Goal: Task Accomplishment & Management: Complete application form

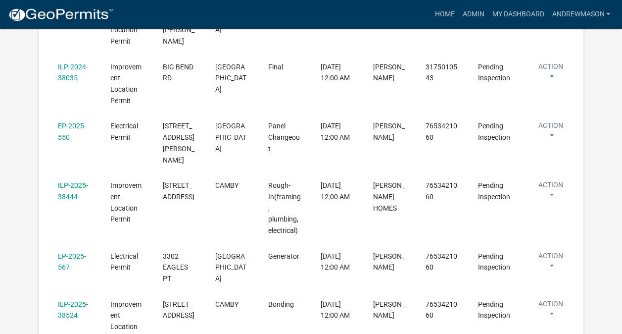
scroll to position [323, 0]
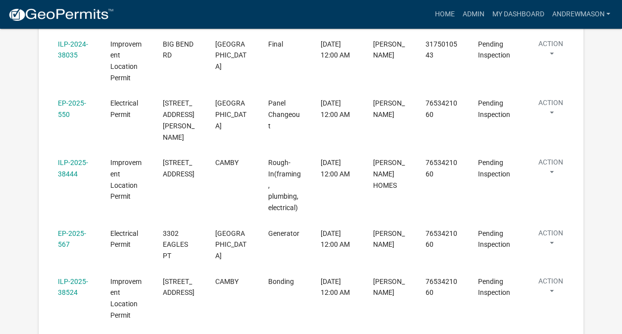
select select "3: 100"
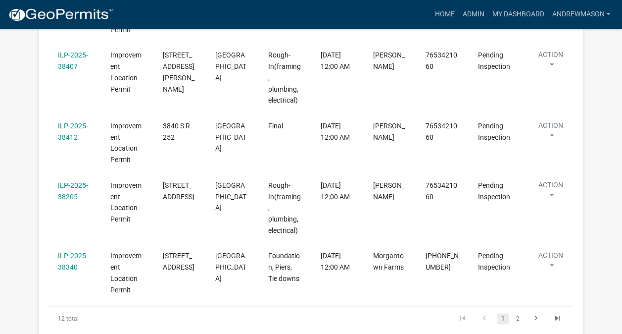
scroll to position [592, 0]
click at [518, 312] on link "2" at bounding box center [518, 317] width 12 height 11
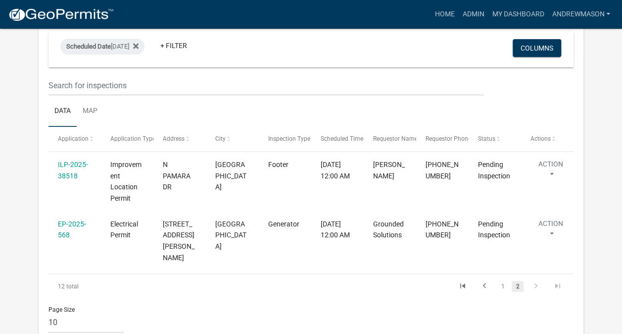
scroll to position [132, 0]
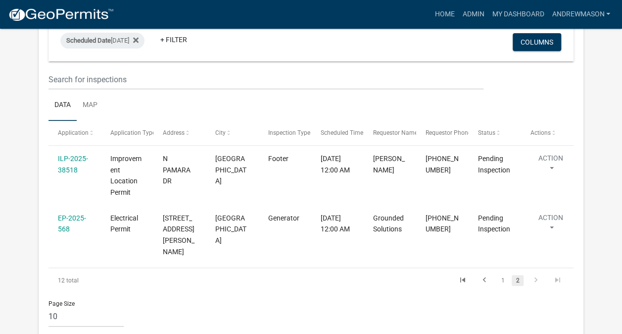
click at [72, 158] on link "ILP-2025-38518" at bounding box center [73, 163] width 30 height 19
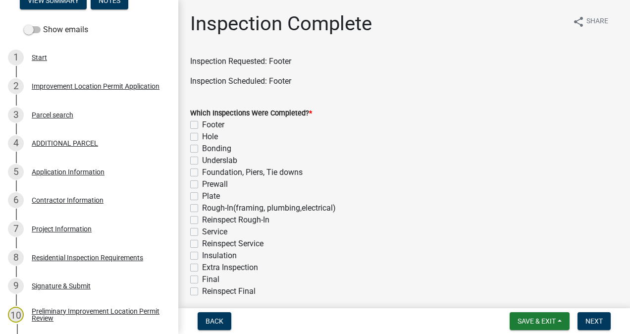
scroll to position [155, 0]
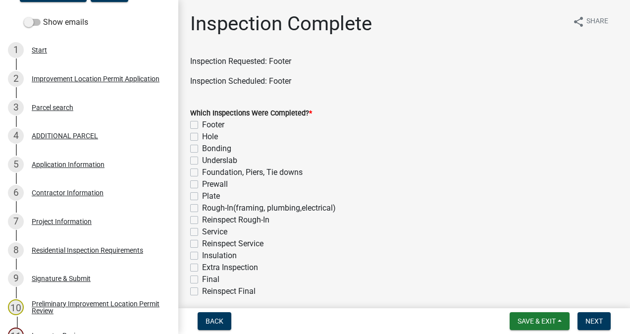
click at [73, 228] on div "7 Project Information" at bounding box center [85, 221] width 154 height 16
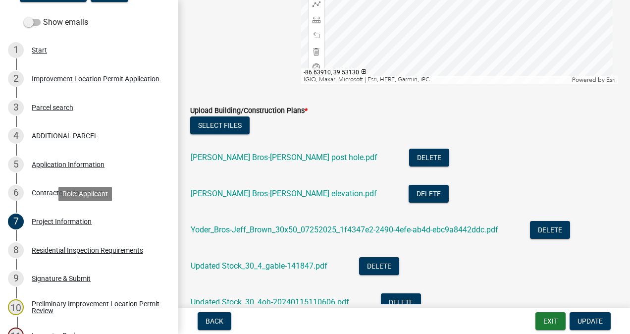
scroll to position [2052, 0]
click at [288, 156] on link "[PERSON_NAME] Bros-[PERSON_NAME] post hole.pdf" at bounding box center [284, 157] width 187 height 9
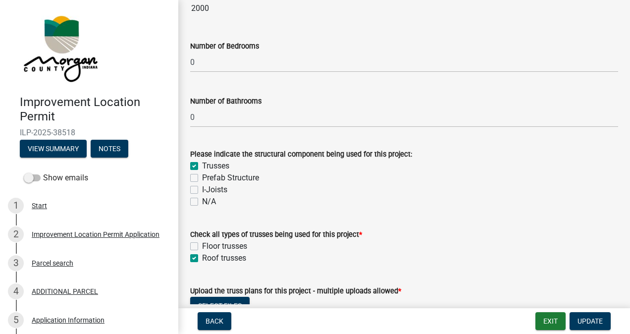
scroll to position [625, 0]
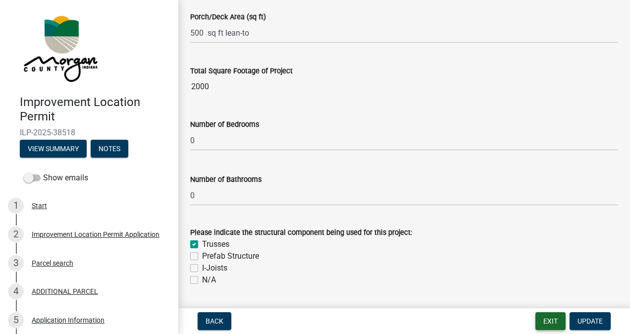
click at [541, 322] on button "Exit" at bounding box center [550, 321] width 30 height 18
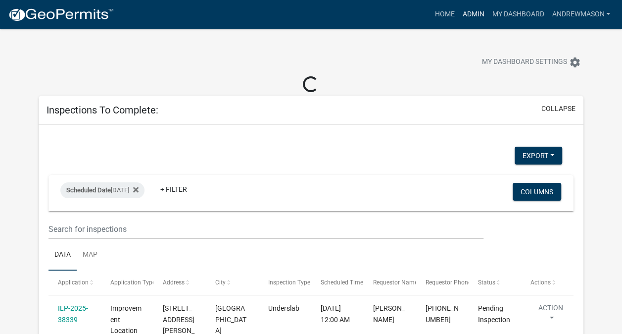
click at [471, 14] on link "Admin" at bounding box center [473, 14] width 30 height 19
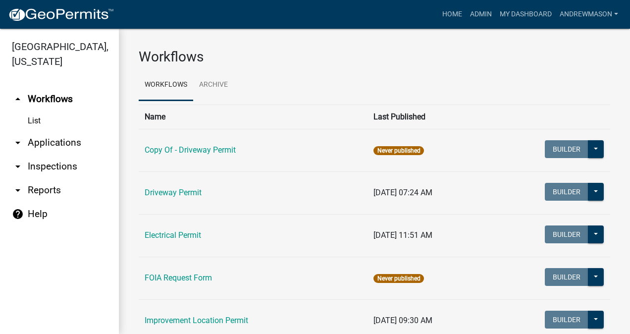
click at [61, 144] on link "arrow_drop_down Applications" at bounding box center [59, 143] width 119 height 24
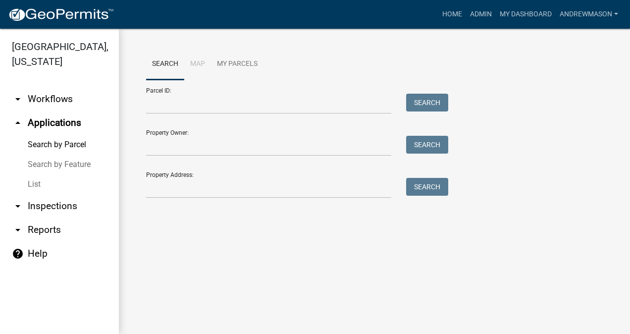
click at [43, 186] on link "List" at bounding box center [59, 184] width 119 height 20
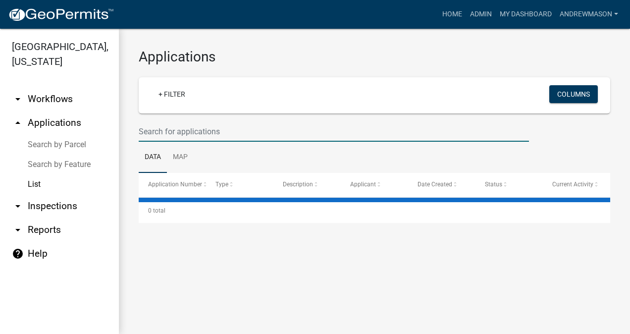
click at [200, 133] on input "text" at bounding box center [334, 131] width 390 height 20
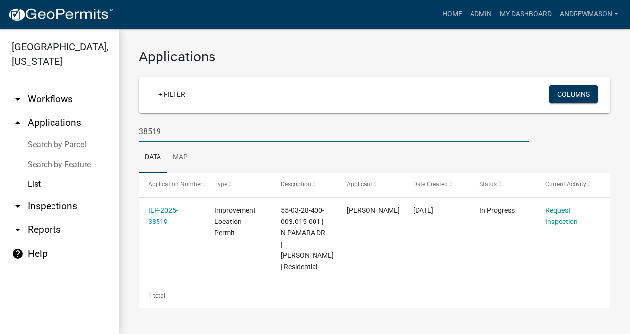
type input "38519"
click at [163, 223] on link "ILP-2025-38519" at bounding box center [163, 215] width 30 height 19
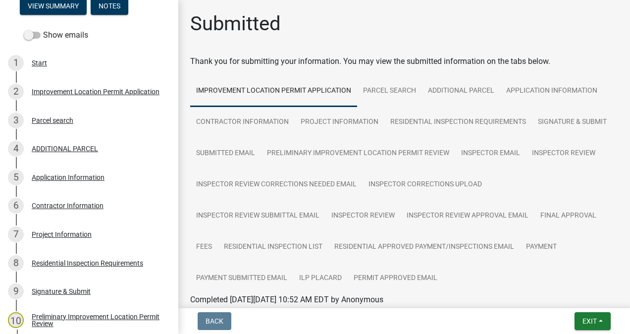
scroll to position [146, 0]
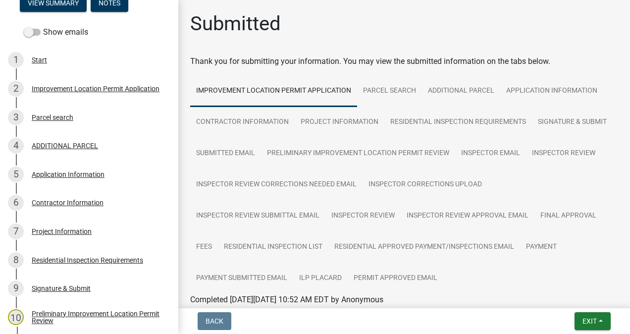
click at [62, 233] on div "Project Information" at bounding box center [62, 231] width 60 height 7
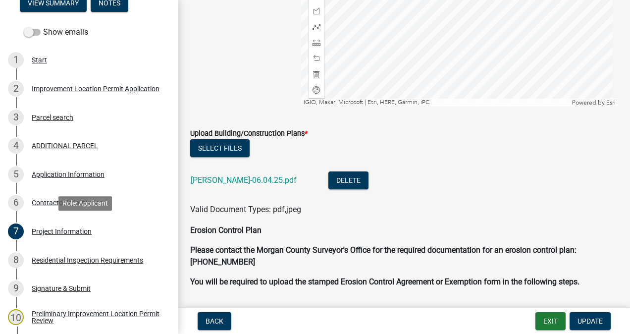
scroll to position [2114, 0]
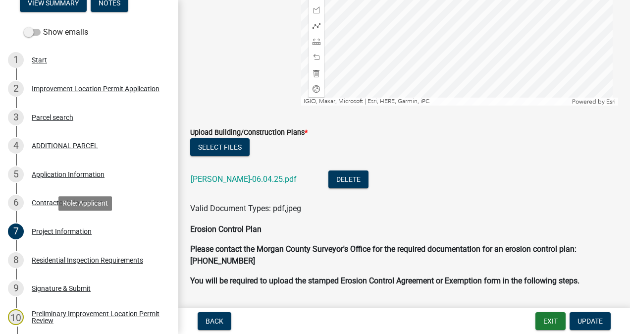
click at [225, 178] on link "[PERSON_NAME]-06.04.25.pdf" at bounding box center [244, 178] width 106 height 9
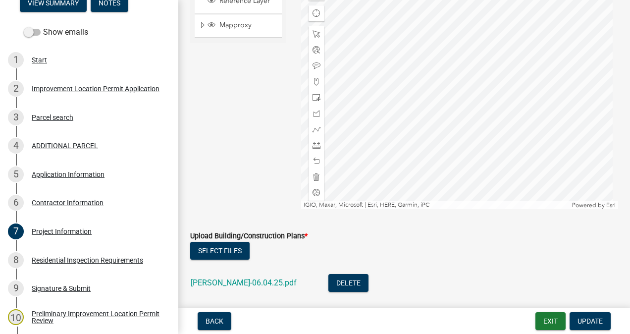
scroll to position [2010, 0]
click at [546, 317] on button "Exit" at bounding box center [550, 321] width 30 height 18
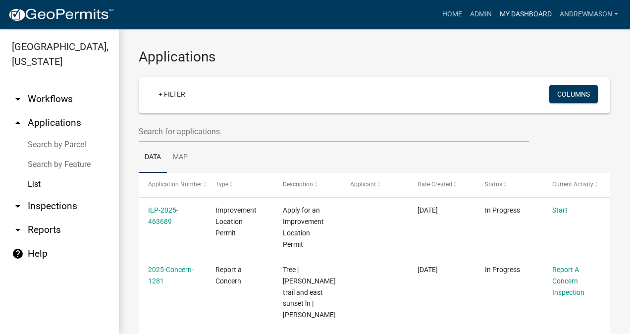
click at [516, 22] on link "My Dashboard" at bounding box center [525, 14] width 60 height 19
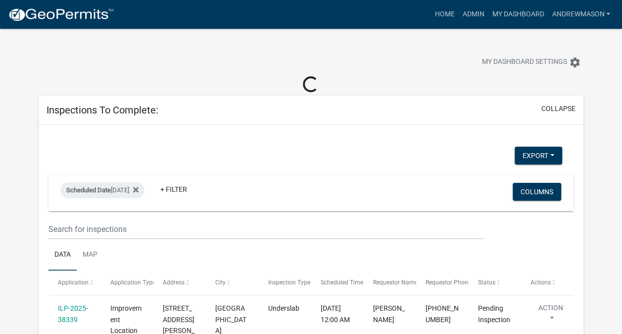
click at [76, 309] on link "ILP-2025-38339" at bounding box center [73, 313] width 30 height 19
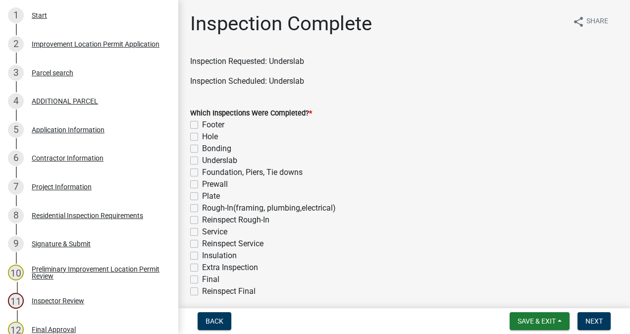
scroll to position [191, 0]
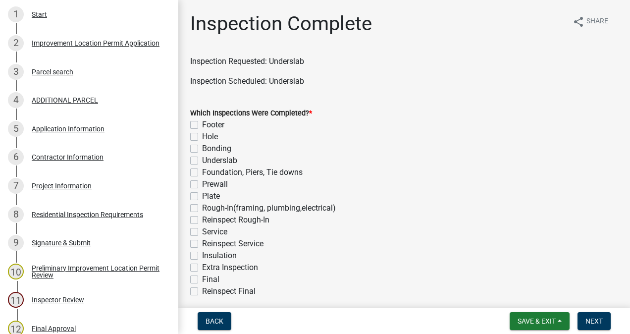
click at [62, 188] on div "Project Information" at bounding box center [62, 185] width 60 height 7
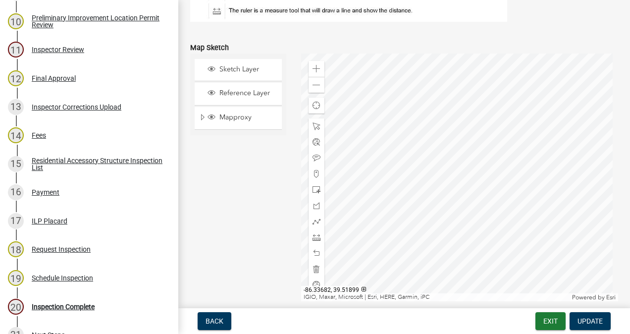
scroll to position [442, 0]
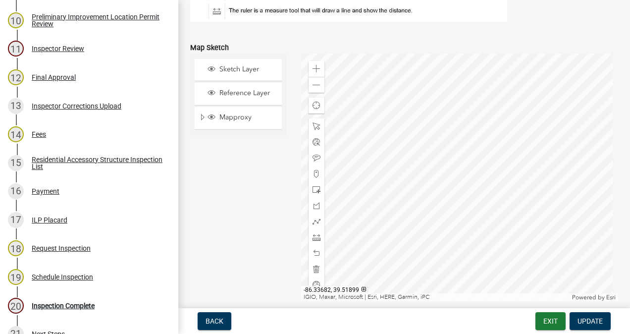
click at [79, 311] on div "20 Inspection Complete" at bounding box center [85, 305] width 154 height 16
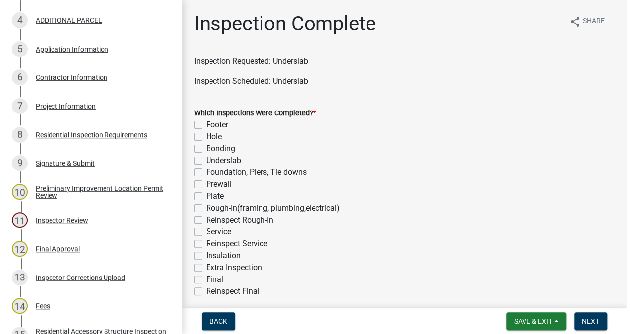
scroll to position [268, 0]
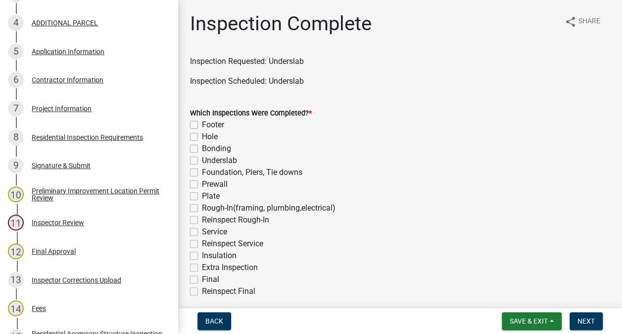
click at [65, 114] on div "7 Project Information" at bounding box center [85, 108] width 154 height 16
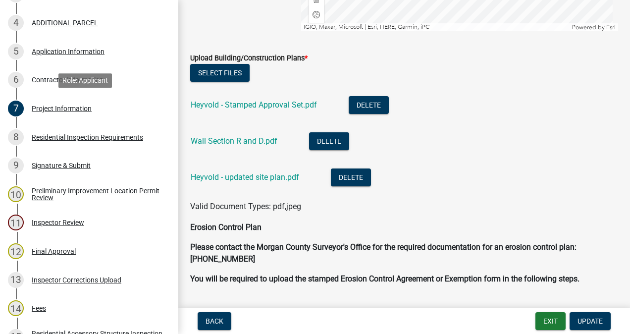
scroll to position [2287, 0]
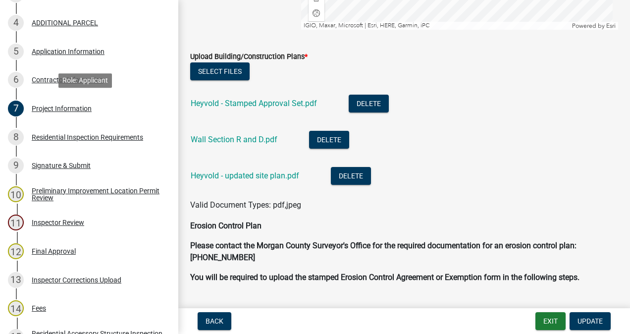
click at [257, 140] on link "Wall Section R and D.pdf" at bounding box center [234, 139] width 87 height 9
click at [285, 101] on link "Heyvold - Stamped Approval Set.pdf" at bounding box center [254, 102] width 126 height 9
click at [275, 176] on link "Heyvold - updated site plan.pdf" at bounding box center [245, 175] width 108 height 9
click at [263, 98] on link "Heyvold - Stamped Approval Set.pdf" at bounding box center [254, 102] width 126 height 9
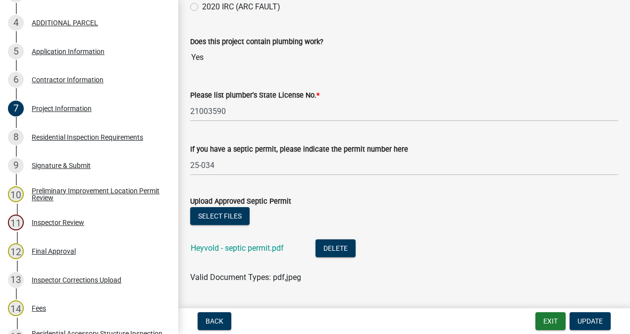
scroll to position [1471, 0]
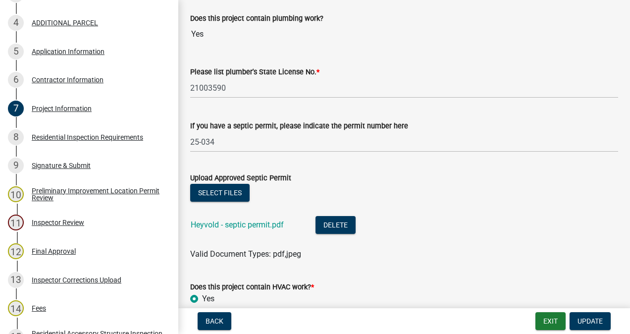
click at [258, 226] on link "Heyvold - septic permit.pdf" at bounding box center [237, 224] width 93 height 9
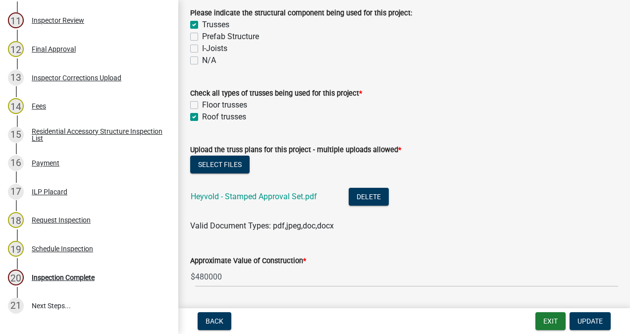
scroll to position [548, 0]
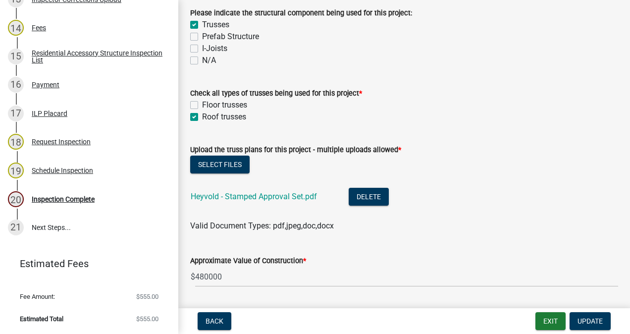
click at [79, 203] on div "20 Inspection Complete" at bounding box center [85, 199] width 154 height 16
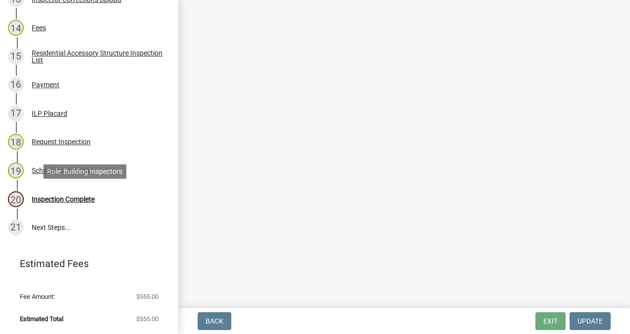
scroll to position [0, 0]
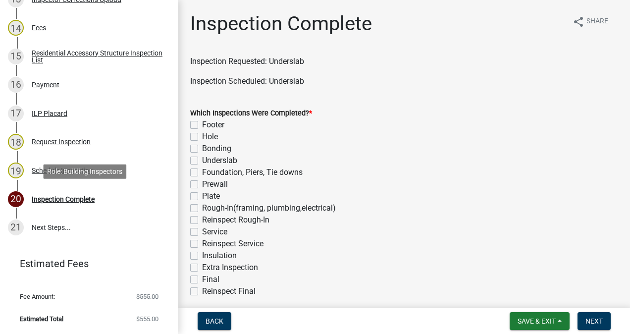
click at [202, 160] on label "Underslab" at bounding box center [219, 160] width 35 height 12
click at [202, 160] on input "Underslab" at bounding box center [205, 157] width 6 height 6
checkbox input "true"
checkbox input "false"
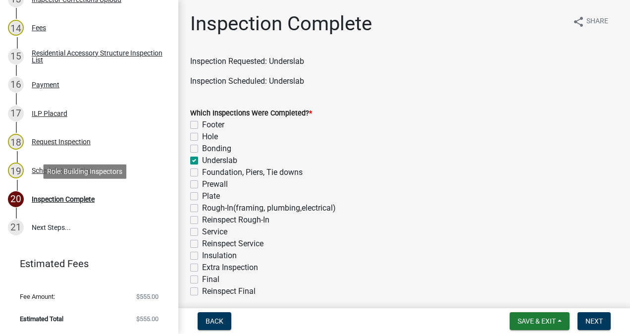
checkbox input "false"
checkbox input "true"
checkbox input "false"
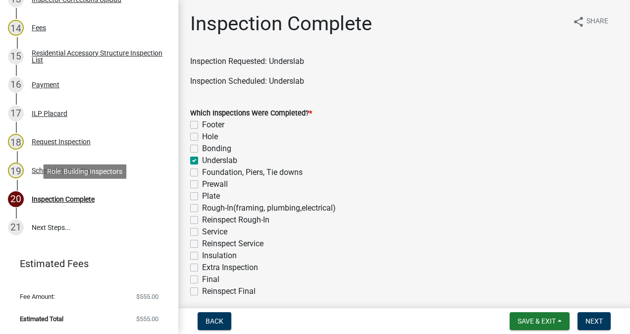
checkbox input "false"
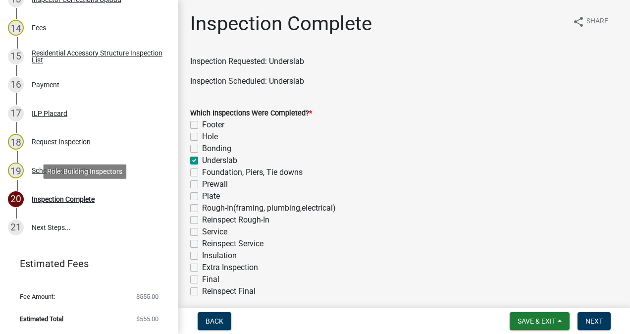
checkbox input "false"
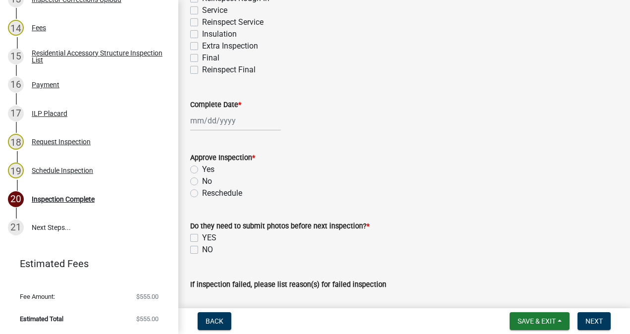
scroll to position [257, 0]
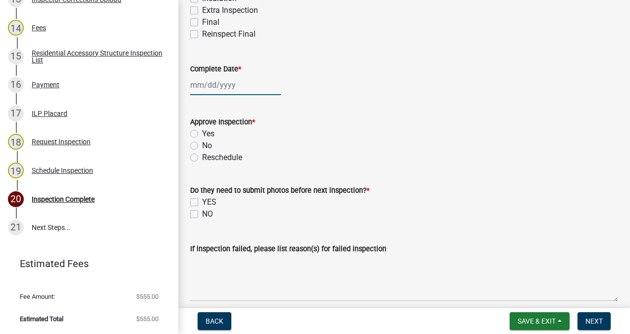
click at [227, 88] on div at bounding box center [235, 85] width 91 height 20
select select "8"
select select "2025"
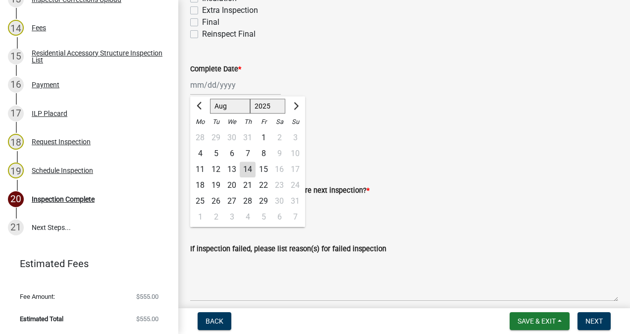
click at [248, 171] on div "14" at bounding box center [248, 169] width 16 height 16
type input "[DATE]"
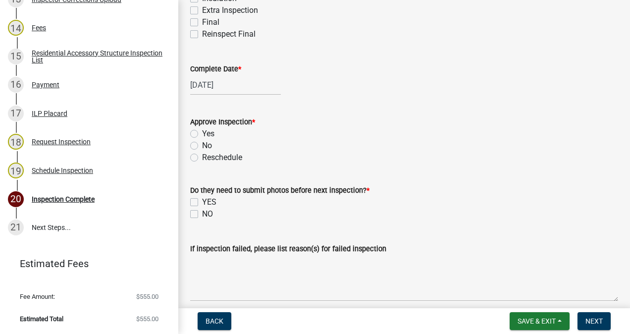
click at [202, 133] on label "Yes" at bounding box center [208, 134] width 12 height 12
click at [202, 133] on input "Yes" at bounding box center [205, 131] width 6 height 6
radio input "true"
click at [202, 213] on label "NO" at bounding box center [207, 214] width 11 height 12
click at [202, 213] on input "NO" at bounding box center [205, 211] width 6 height 6
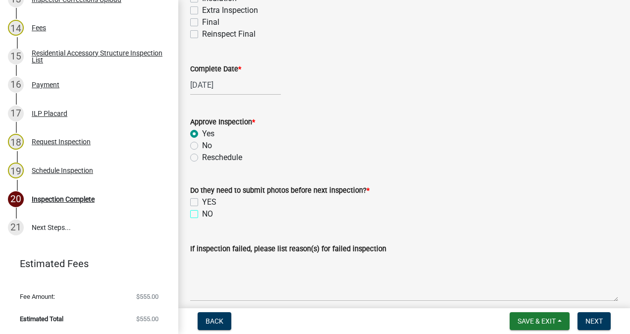
checkbox input "true"
checkbox input "false"
checkbox input "true"
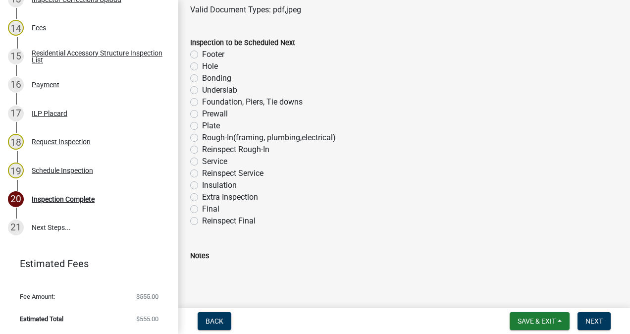
scroll to position [632, 0]
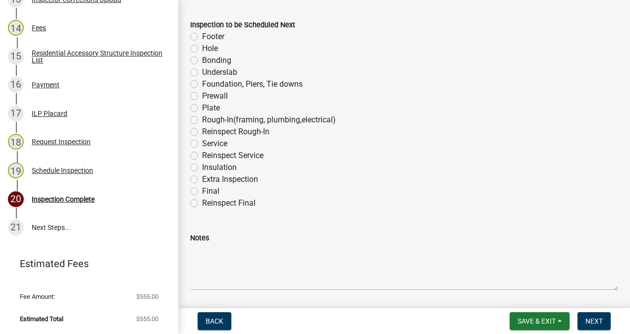
click at [202, 120] on label "Rough-In(framing, plumbing,electrical)" at bounding box center [269, 120] width 134 height 12
click at [202, 120] on input "Rough-In(framing, plumbing,electrical)" at bounding box center [205, 117] width 6 height 6
radio input "true"
click at [592, 318] on span "Next" at bounding box center [593, 321] width 17 height 8
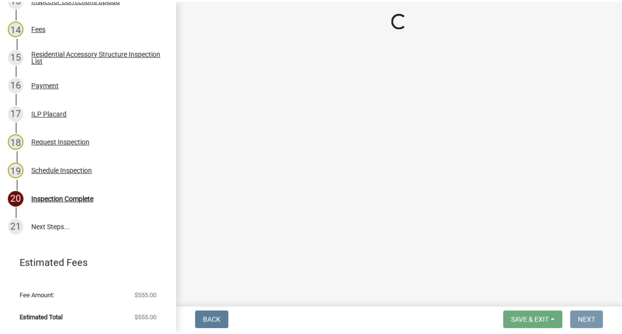
scroll to position [0, 0]
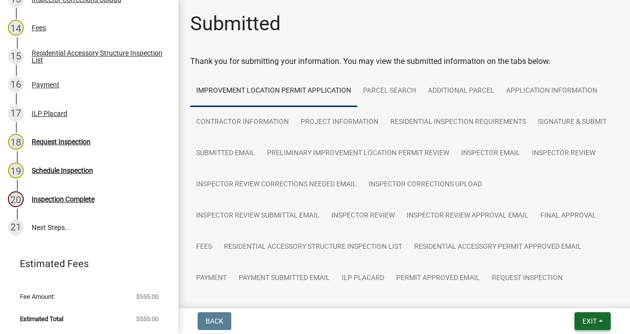
click at [587, 320] on span "Exit" at bounding box center [589, 321] width 14 height 8
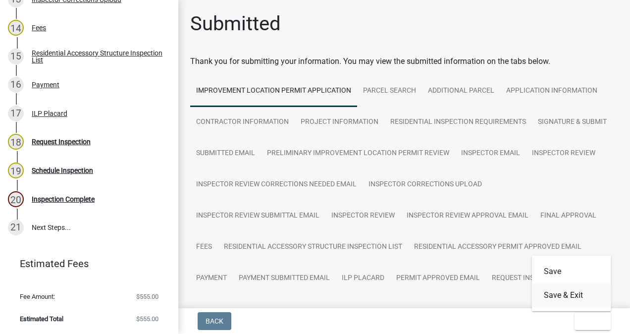
click at [567, 298] on button "Save & Exit" at bounding box center [571, 295] width 79 height 24
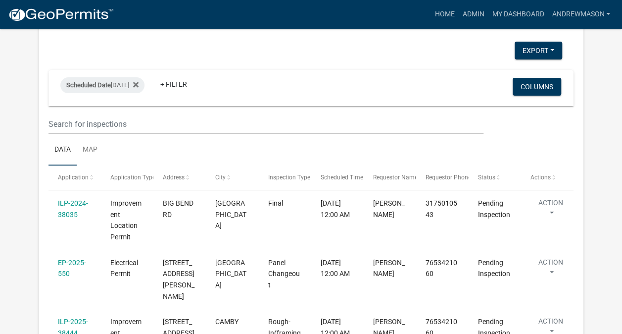
scroll to position [116, 0]
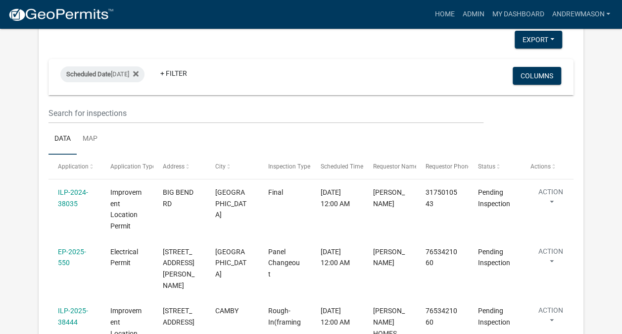
select select "3: 100"
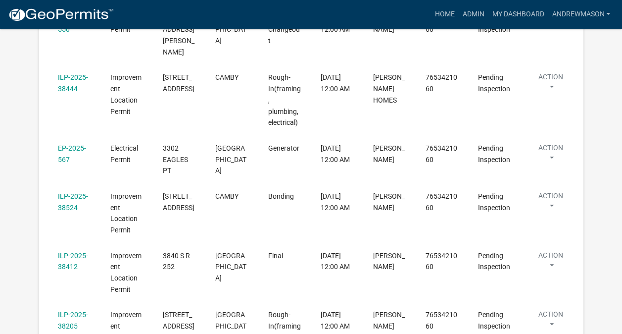
scroll to position [332, 0]
click at [77, 251] on link "ILP-2025-38412" at bounding box center [73, 260] width 30 height 19
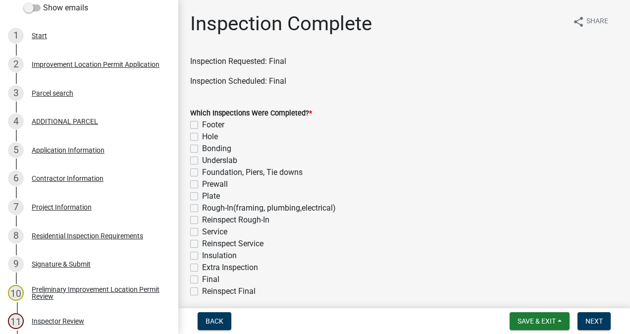
scroll to position [172, 0]
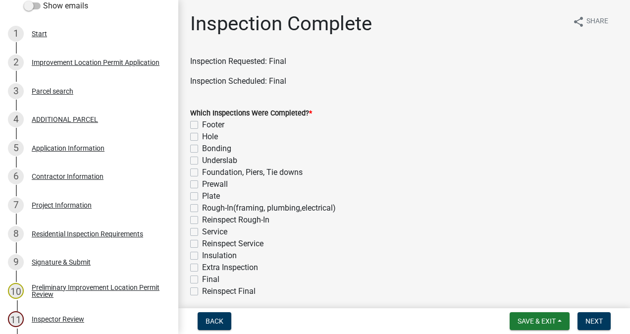
click at [81, 212] on div "7 Project Information" at bounding box center [85, 205] width 154 height 16
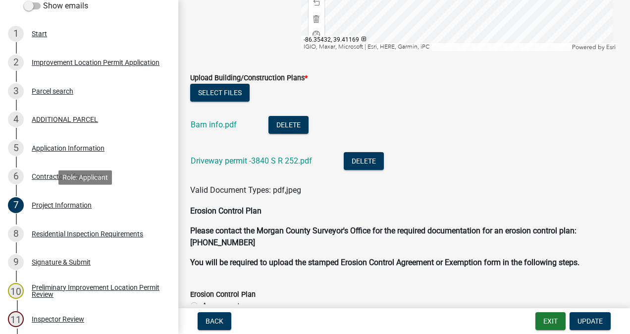
scroll to position [1998, 0]
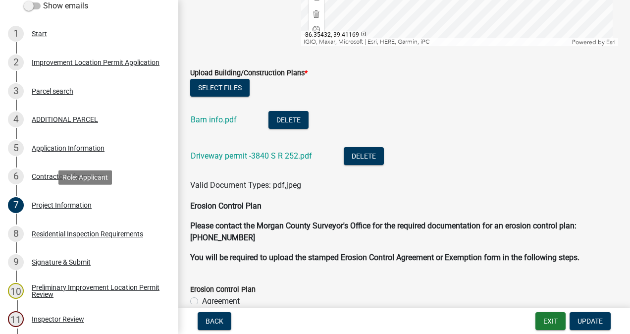
click at [224, 119] on link "Barn info.pdf" at bounding box center [214, 119] width 46 height 9
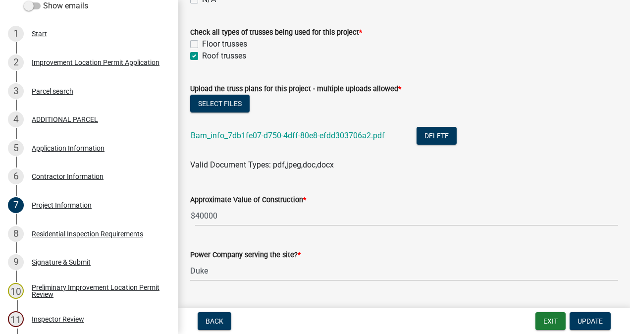
scroll to position [898, 0]
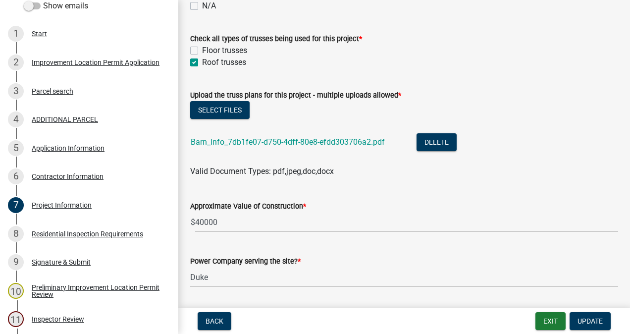
click at [350, 145] on link "Barn_info_7db1fe07-d750-4dff-80e8-efdd303706a2.pdf" at bounding box center [288, 141] width 194 height 9
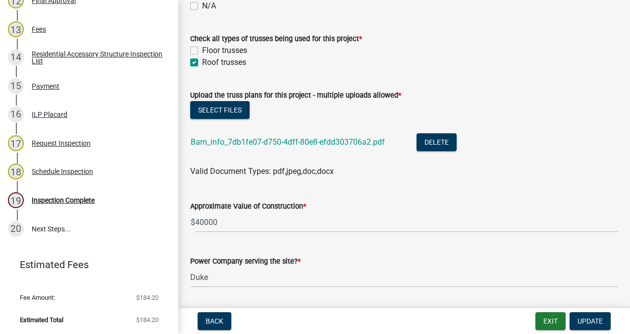
scroll to position [520, 0]
click at [82, 202] on div "Inspection Complete" at bounding box center [63, 199] width 63 height 7
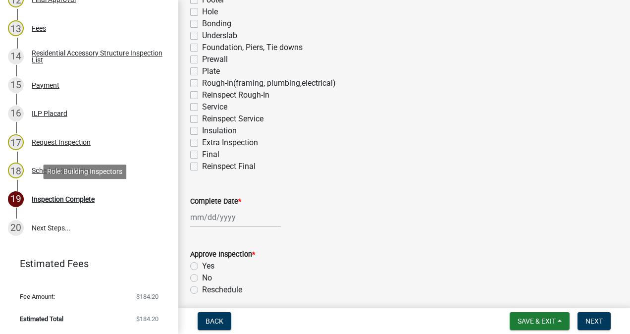
scroll to position [130, 0]
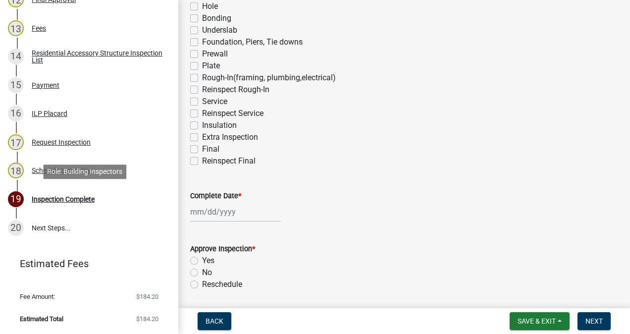
click at [202, 148] on label "Final" at bounding box center [210, 149] width 17 height 12
click at [202, 148] on input "Final" at bounding box center [205, 146] width 6 height 6
checkbox input "true"
checkbox input "false"
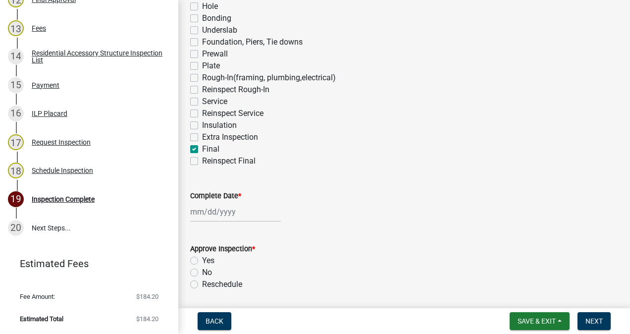
checkbox input "false"
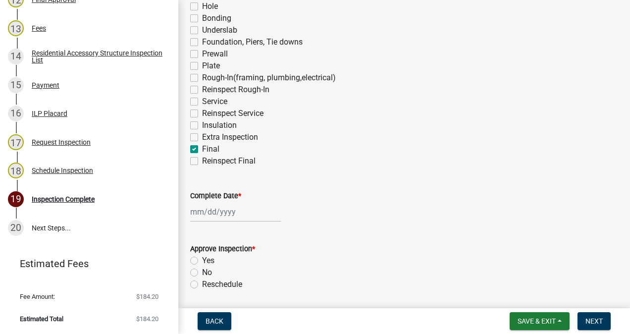
checkbox input "false"
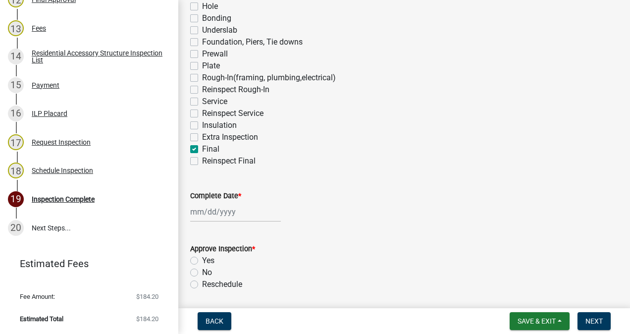
checkbox input "false"
checkbox input "true"
checkbox input "false"
click at [225, 208] on div at bounding box center [235, 211] width 91 height 20
select select "8"
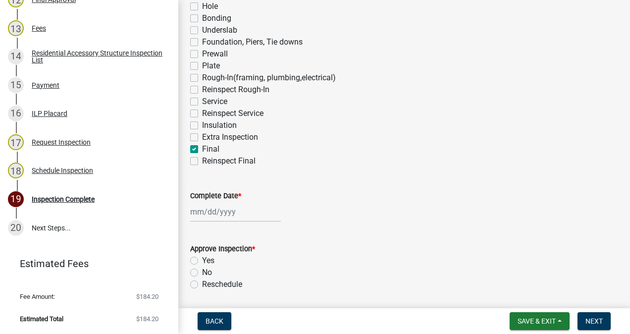
select select "2025"
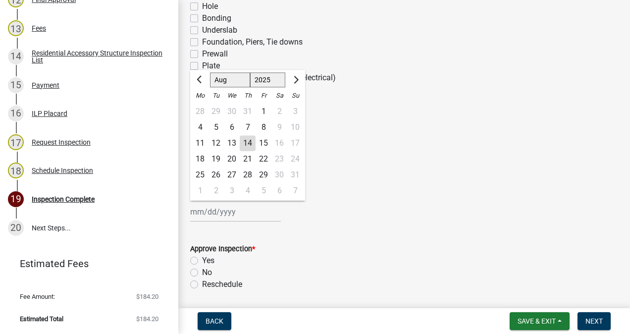
click at [248, 143] on div "14" at bounding box center [248, 143] width 16 height 16
type input "[DATE]"
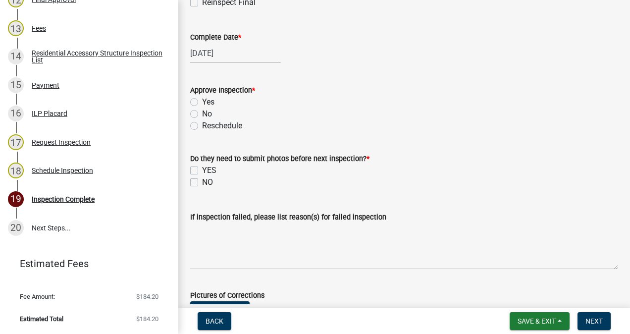
scroll to position [291, 0]
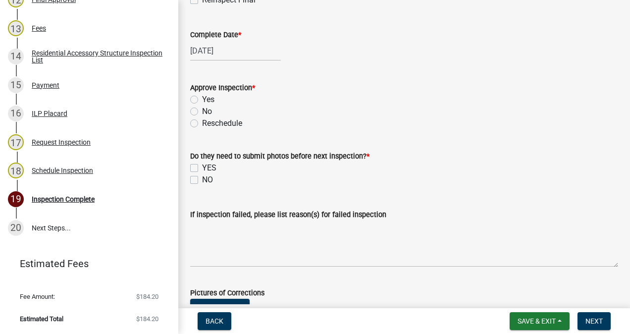
click at [202, 99] on label "Yes" at bounding box center [208, 100] width 12 height 12
click at [202, 99] on input "Yes" at bounding box center [205, 97] width 6 height 6
radio input "true"
click at [202, 179] on label "NO" at bounding box center [207, 180] width 11 height 12
click at [202, 179] on input "NO" at bounding box center [205, 177] width 6 height 6
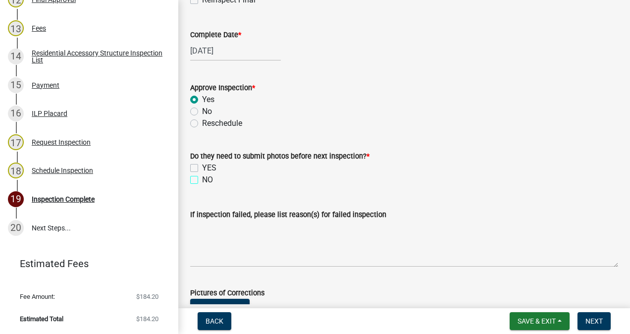
checkbox input "true"
checkbox input "false"
checkbox input "true"
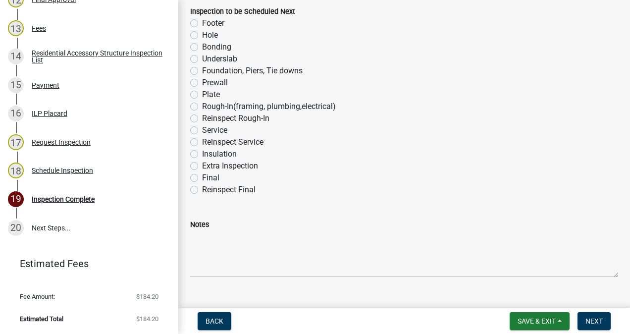
scroll to position [664, 0]
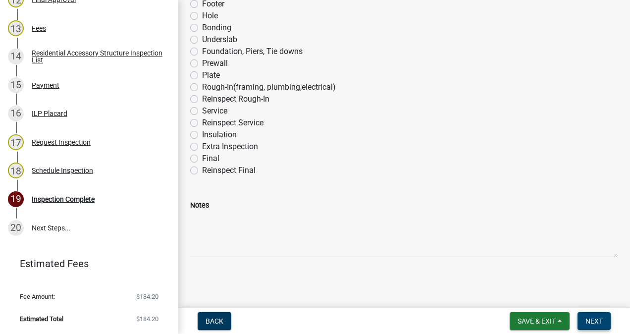
click at [590, 319] on span "Next" at bounding box center [593, 321] width 17 height 8
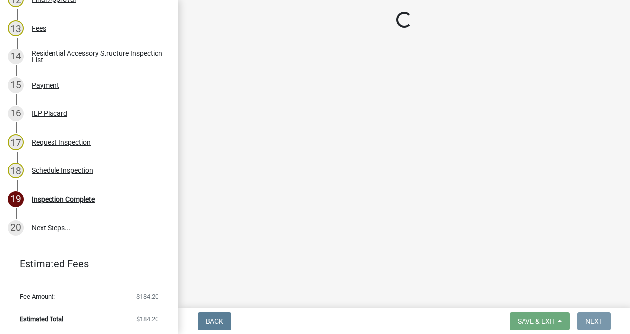
scroll to position [0, 0]
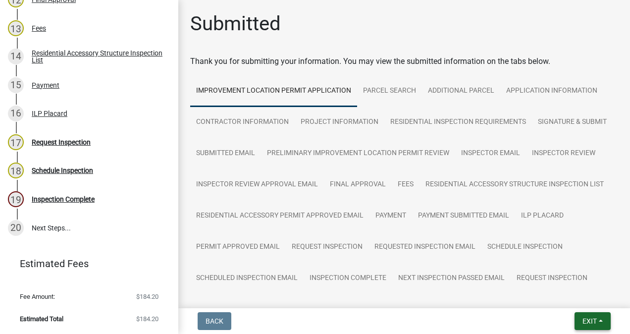
click at [583, 326] on button "Exit" at bounding box center [592, 321] width 36 height 18
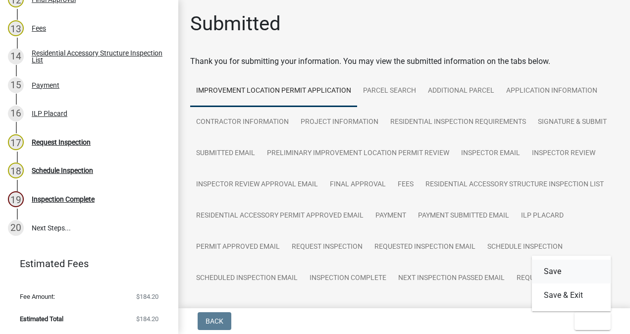
click at [550, 267] on button "Save" at bounding box center [571, 271] width 79 height 24
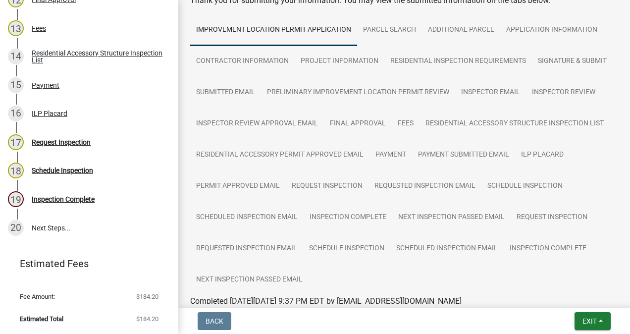
scroll to position [121, 0]
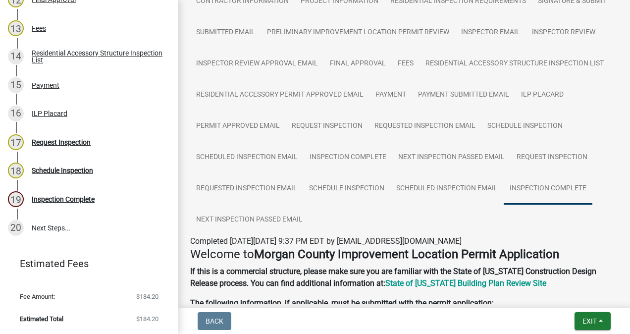
click at [503, 204] on link "Inspection Complete" at bounding box center [547, 189] width 89 height 32
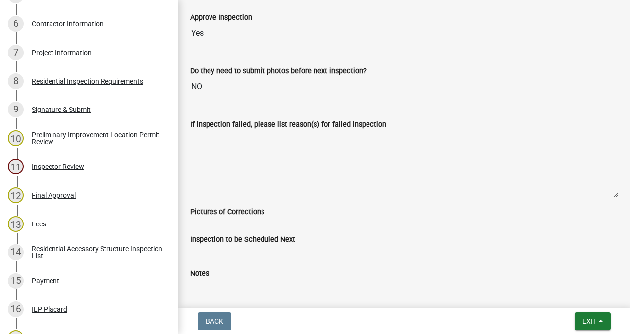
scroll to position [324, 0]
